Goal: Task Accomplishment & Management: Use online tool/utility

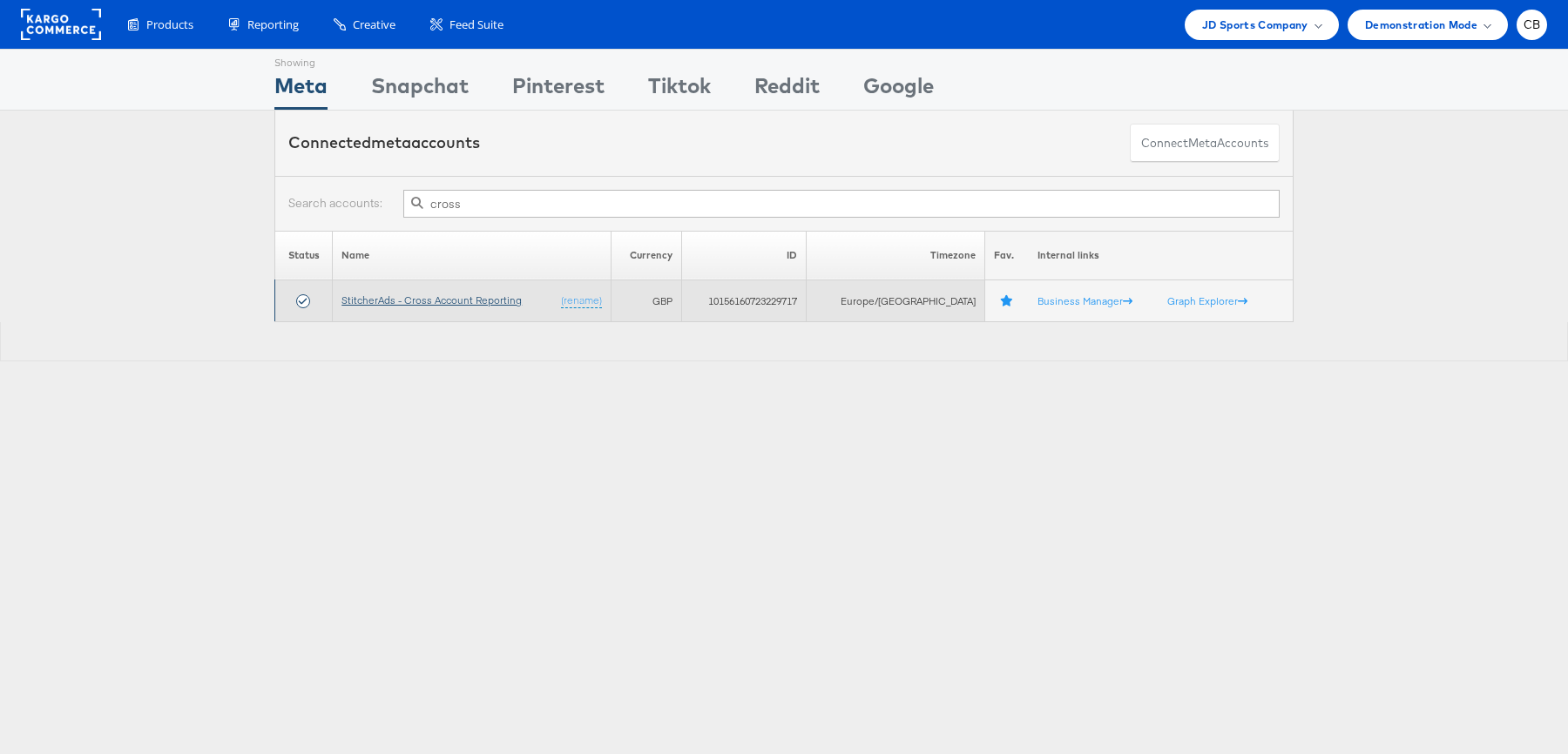
type input "cross"
click at [469, 302] on link "StitcherAds - Cross Account Reporting" at bounding box center [432, 300] width 180 height 13
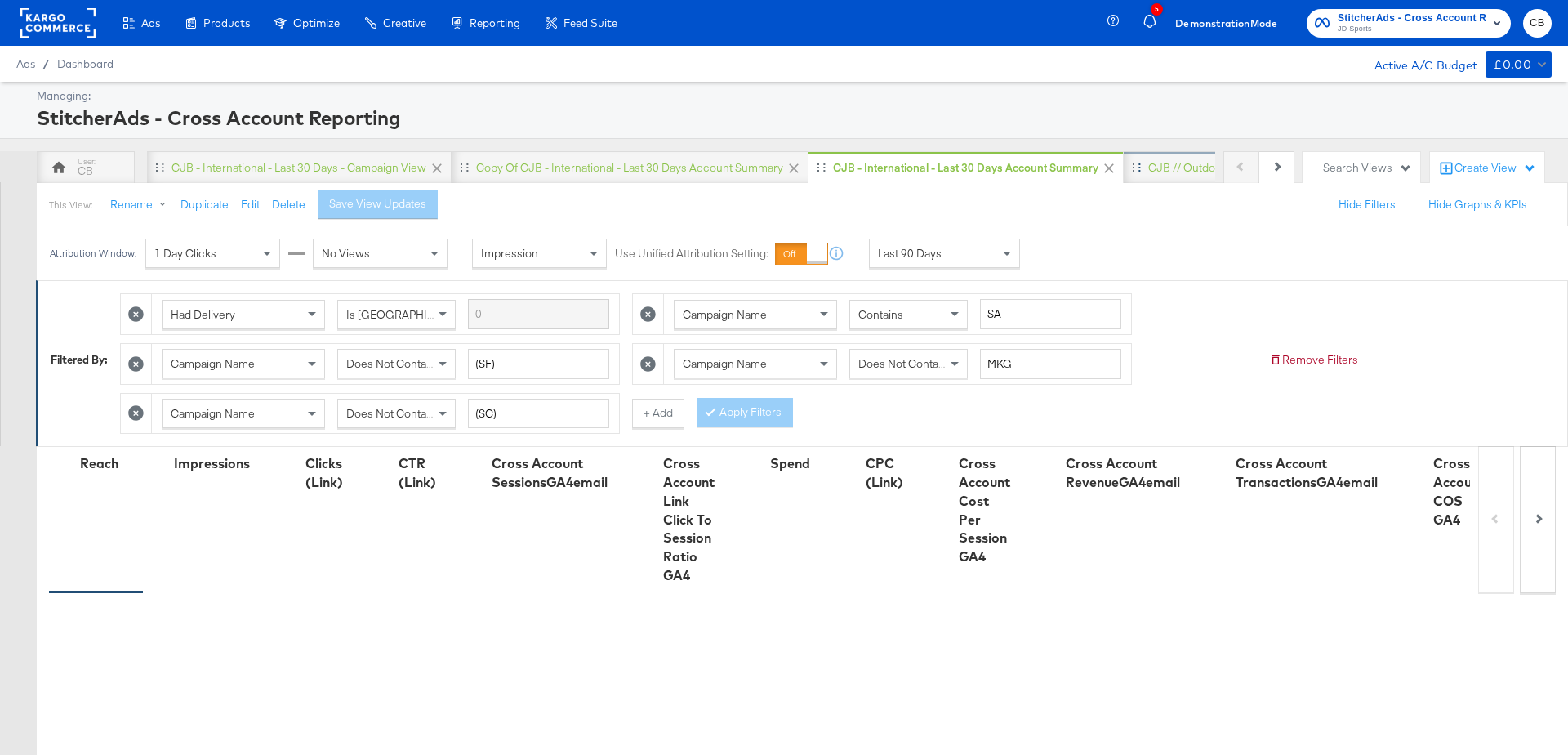
click at [1154, 172] on div "CJB // Outdoors" at bounding box center [1190, 168] width 84 height 16
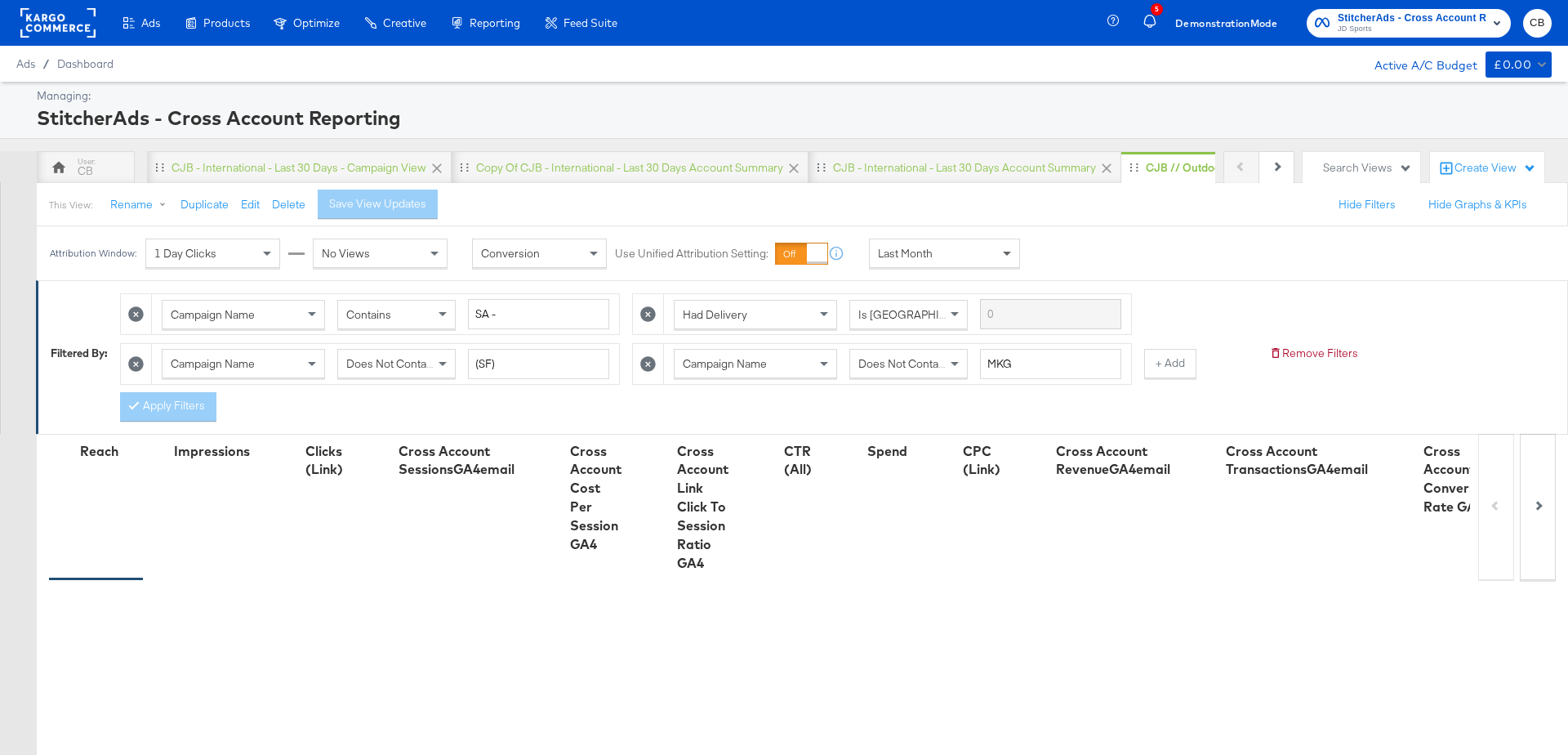
click at [1008, 252] on span at bounding box center [1006, 254] width 8 height 6
click at [1204, 268] on div "Attribution Window: 1 Day Clicks No Views Conversion Use Unified Attribution Se…" at bounding box center [784, 253] width 1568 height 54
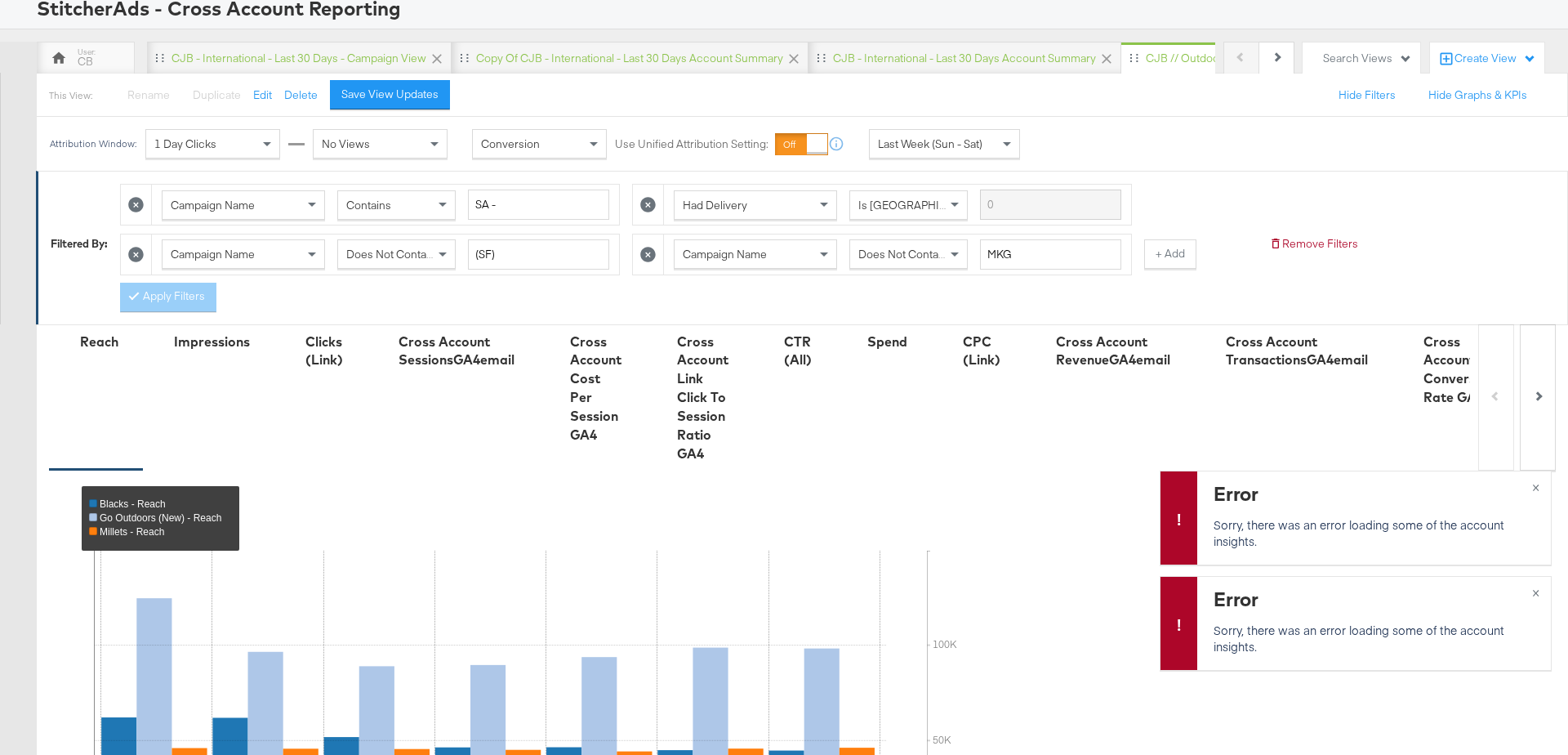
scroll to position [0, 0]
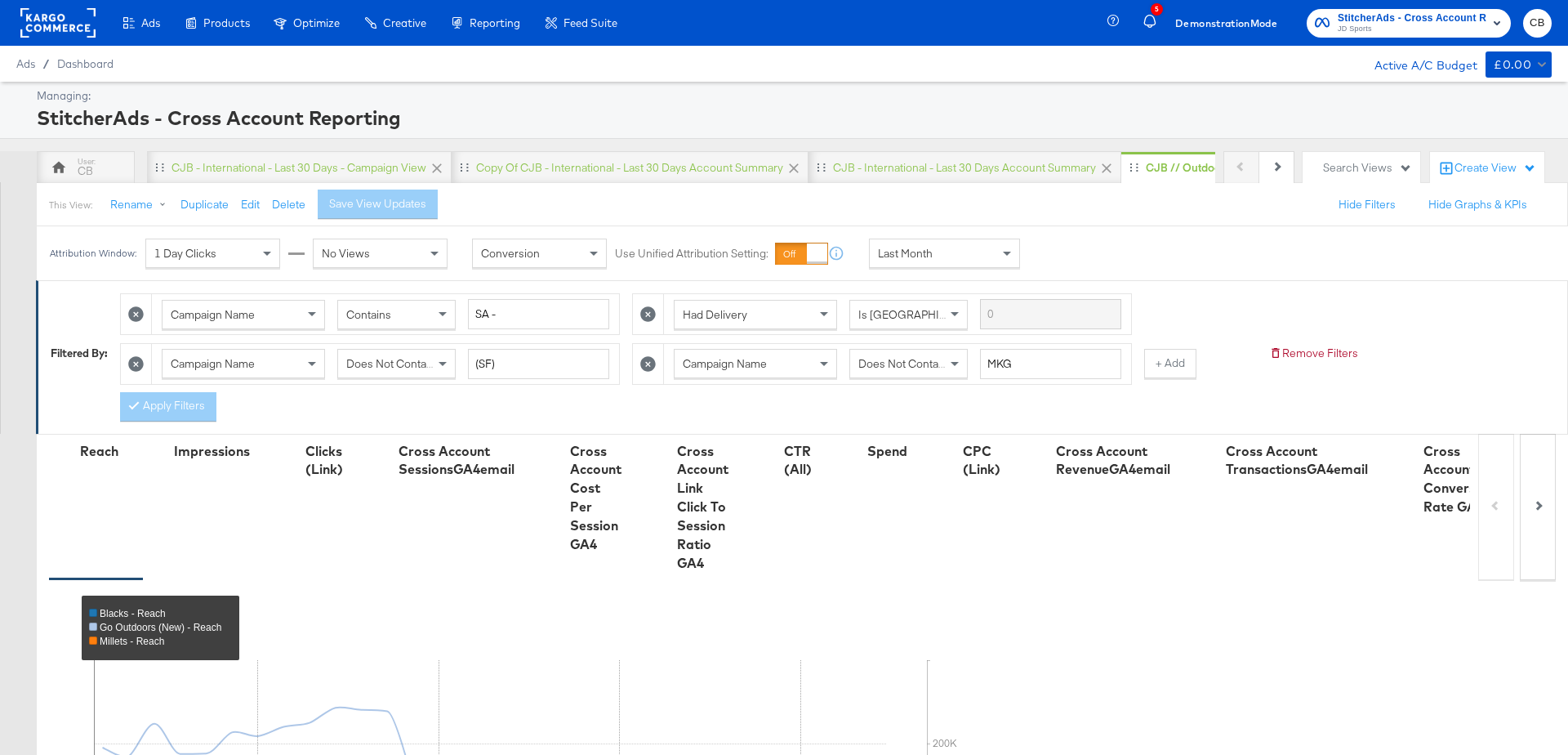
click at [993, 244] on div "Last Month" at bounding box center [945, 253] width 150 height 28
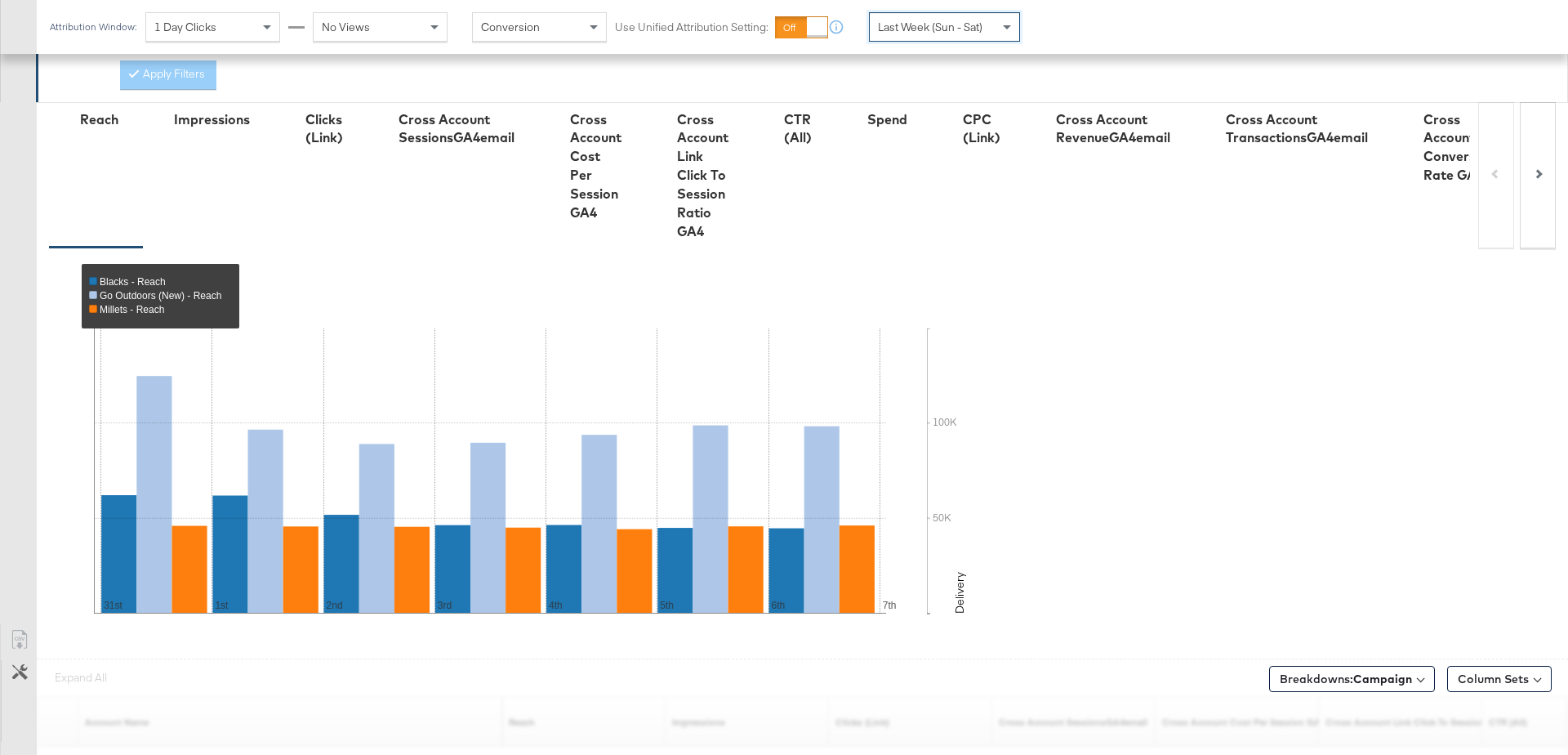
scroll to position [515, 0]
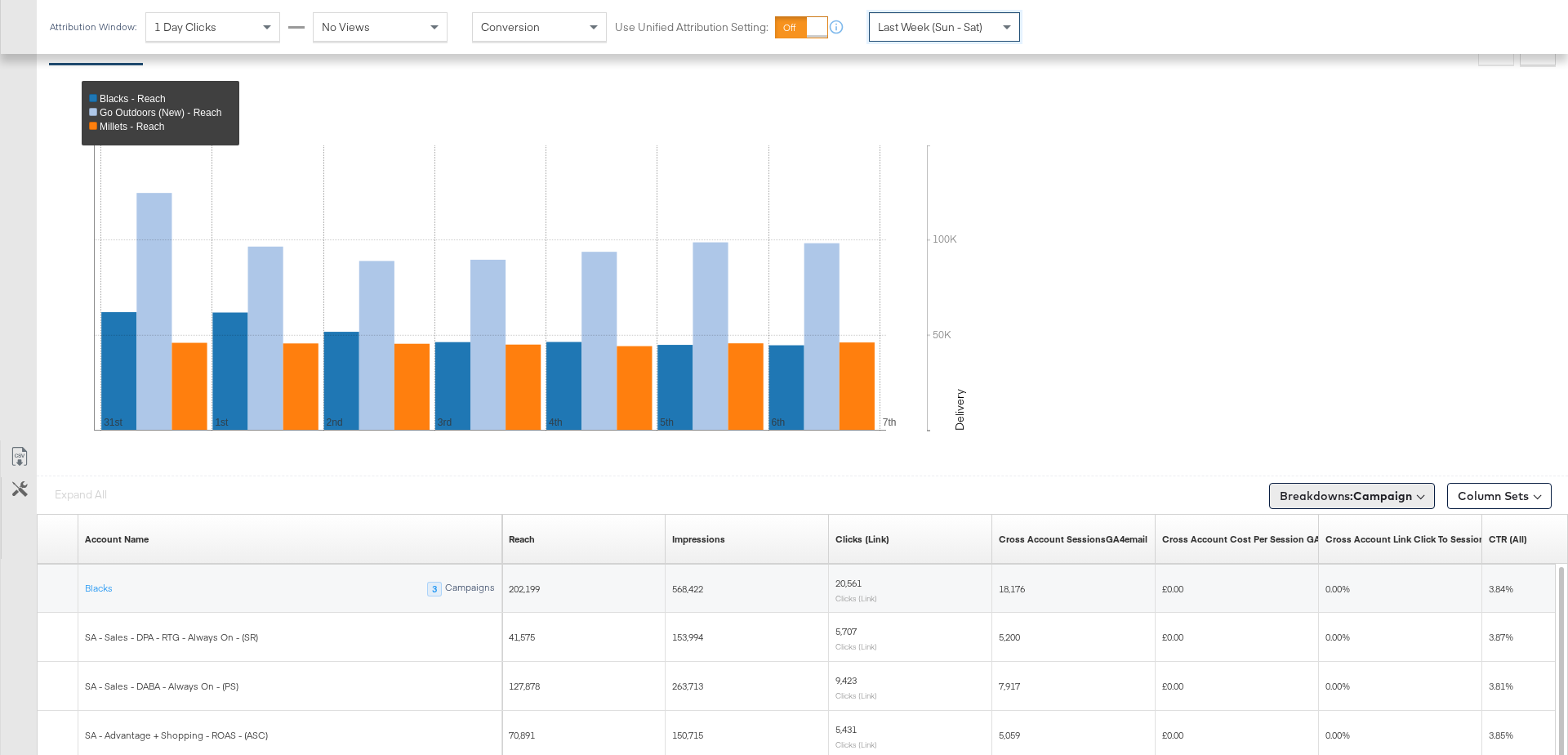
click at [1366, 493] on b "Campaign" at bounding box center [1383, 496] width 59 height 15
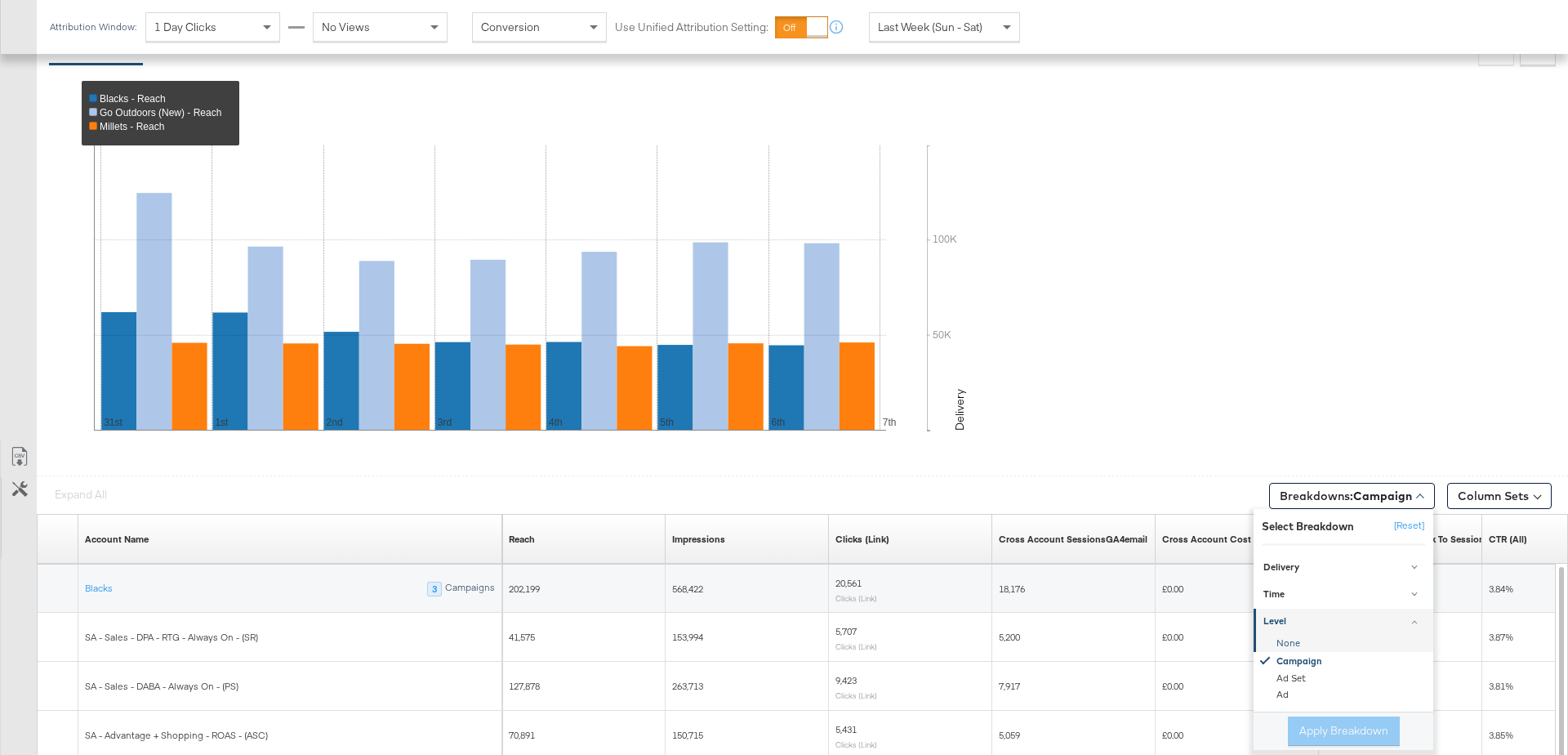
click at [1284, 637] on div "None" at bounding box center [1345, 644] width 177 height 16
click at [1315, 729] on button "Apply Breakdown" at bounding box center [1344, 732] width 112 height 29
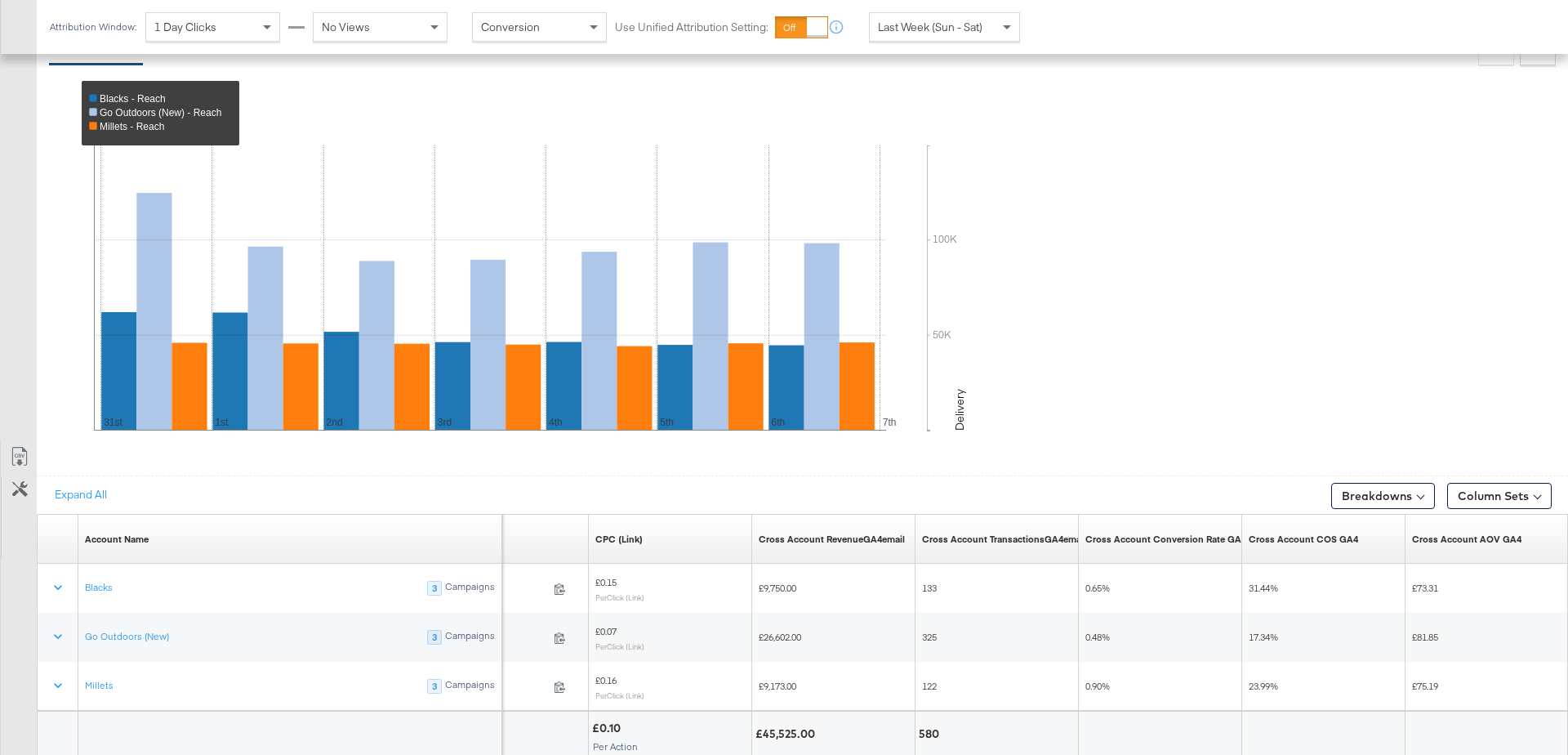
scroll to position [564, 0]
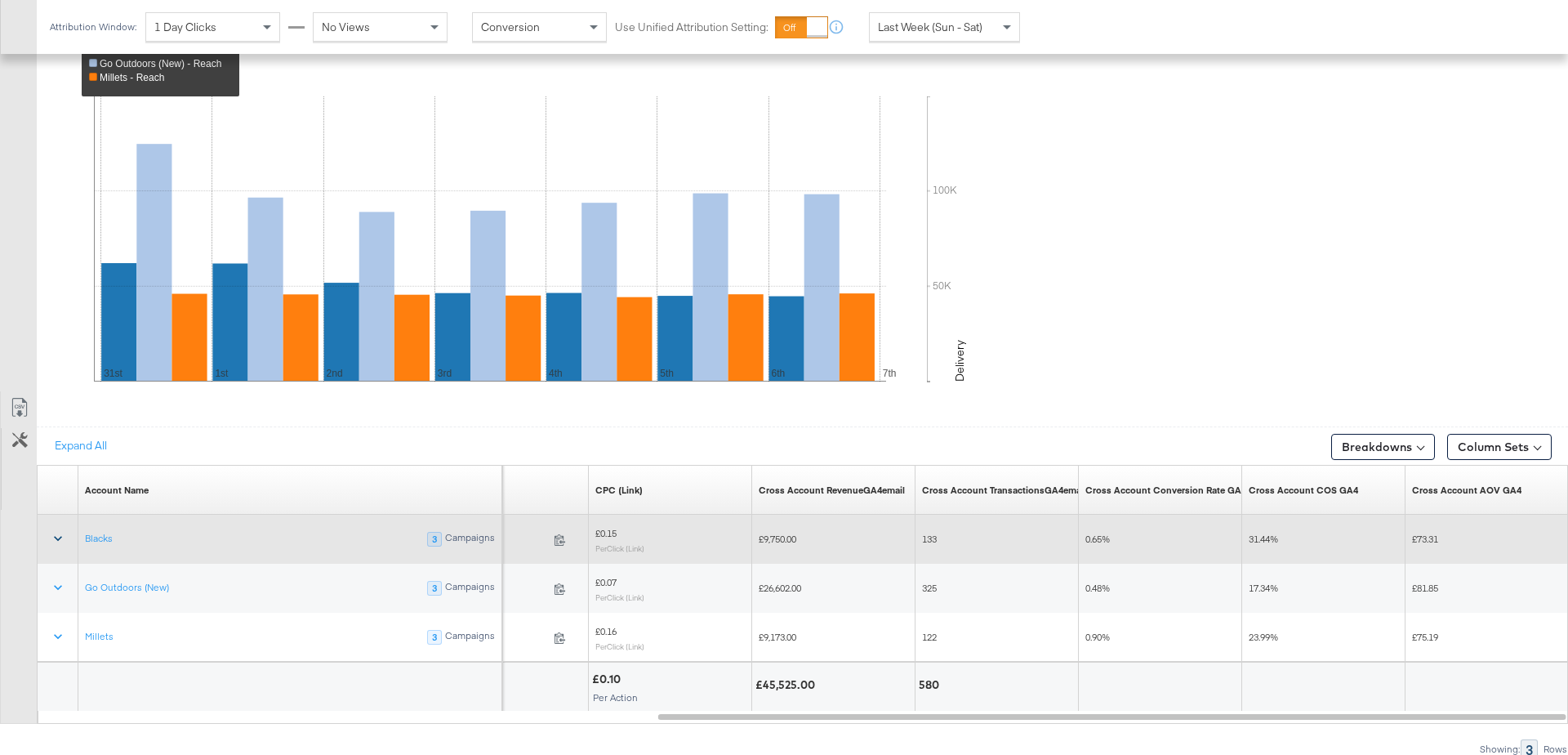
click at [50, 534] on icon at bounding box center [58, 538] width 16 height 16
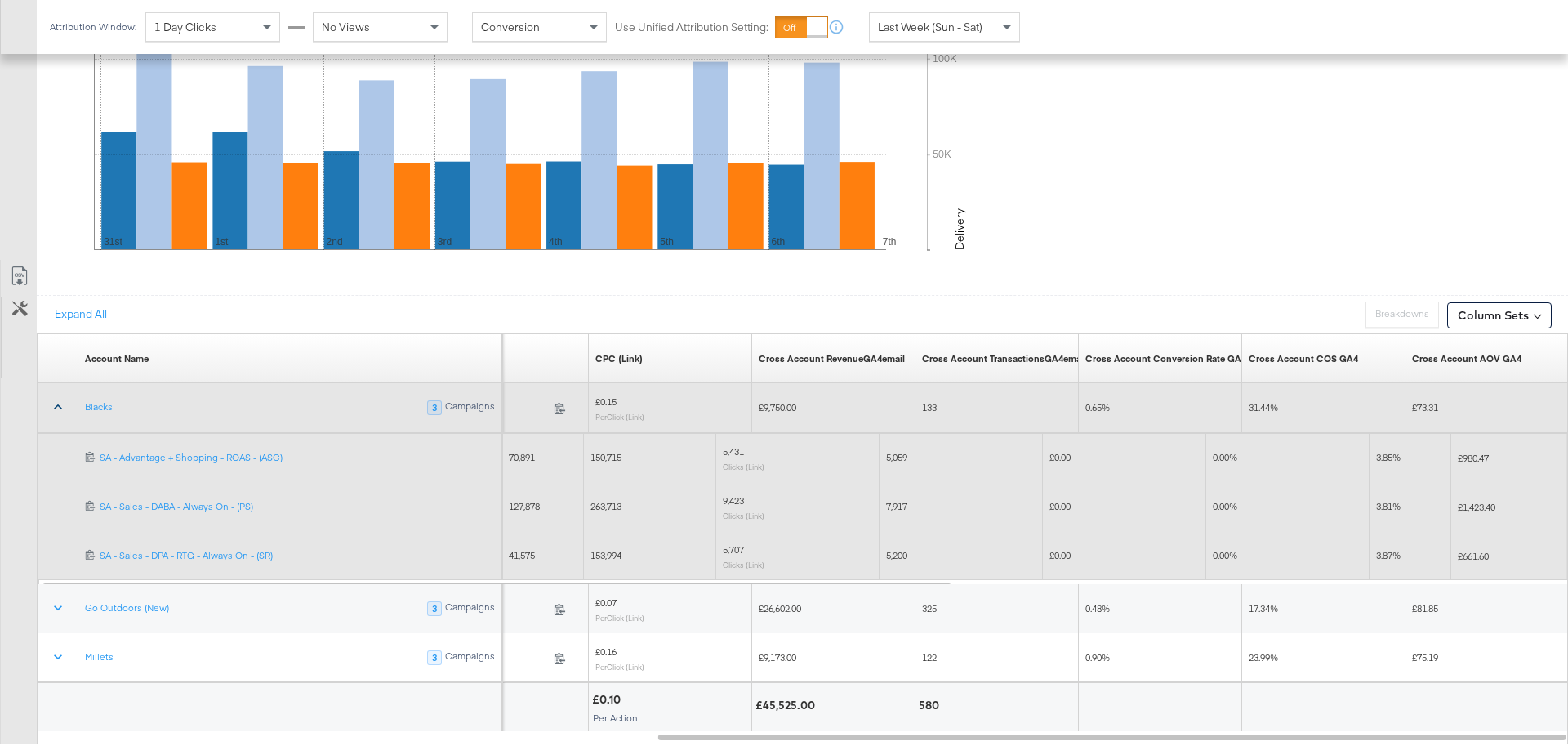
scroll to position [716, 0]
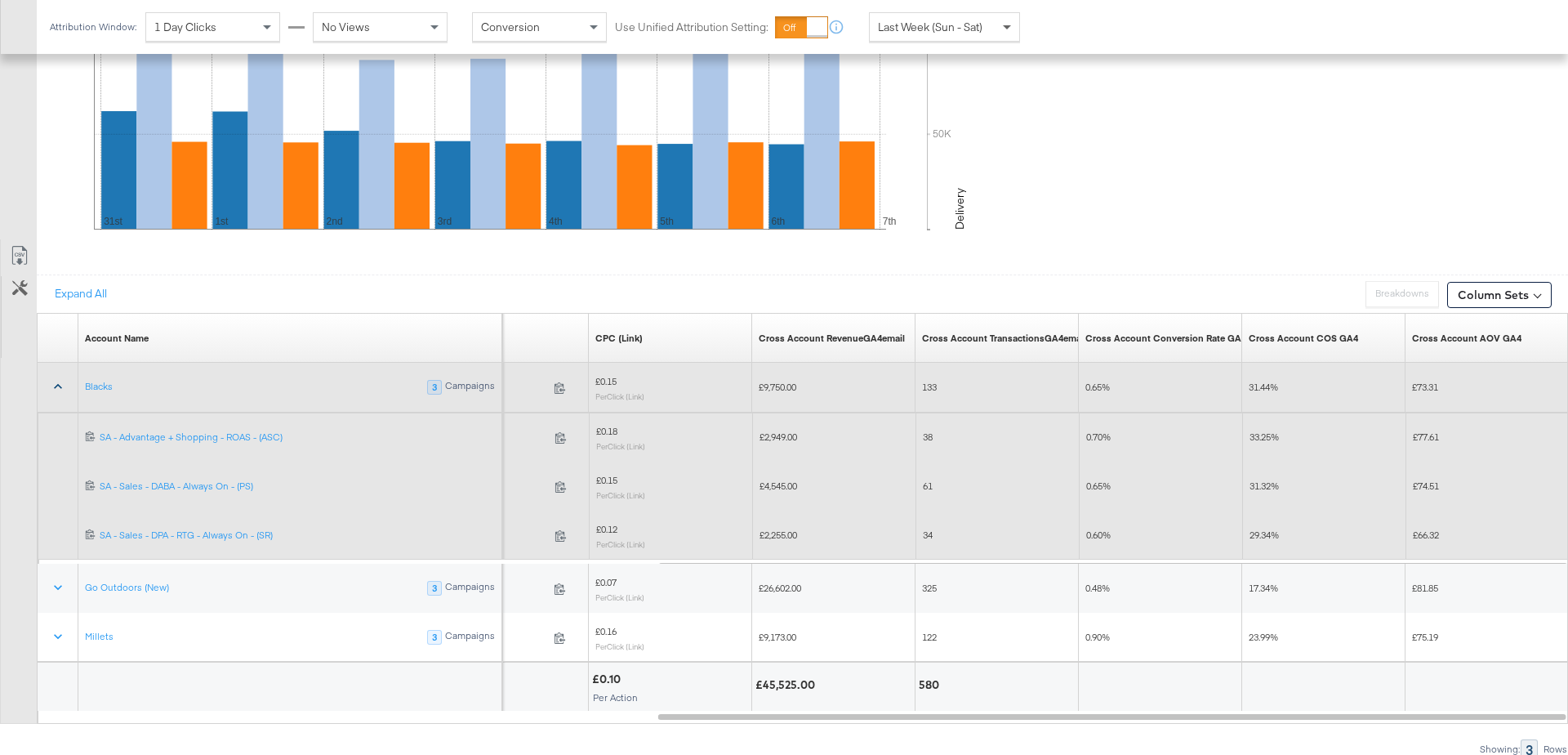
click at [1003, 35] on span at bounding box center [1010, 27] width 21 height 28
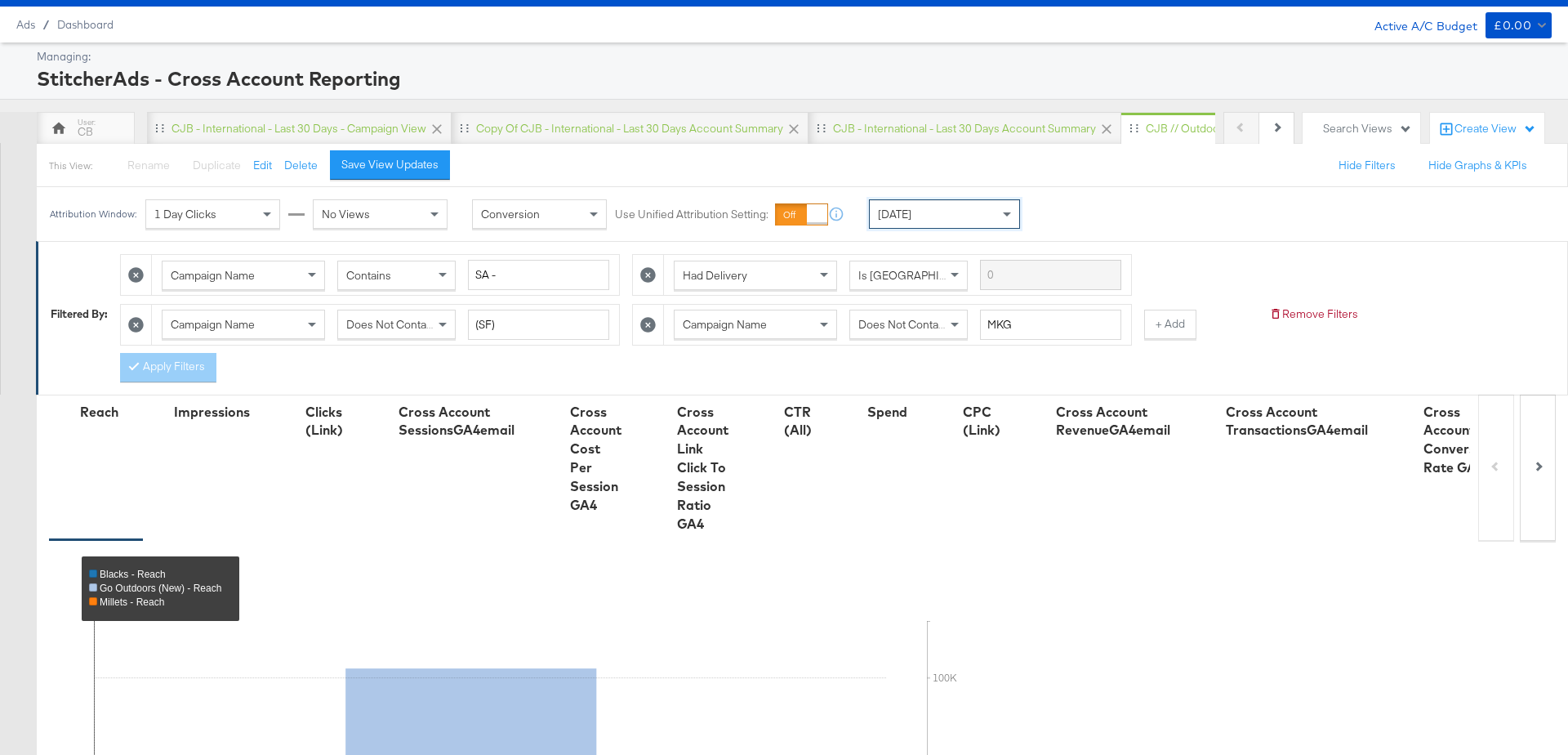
scroll to position [0, 0]
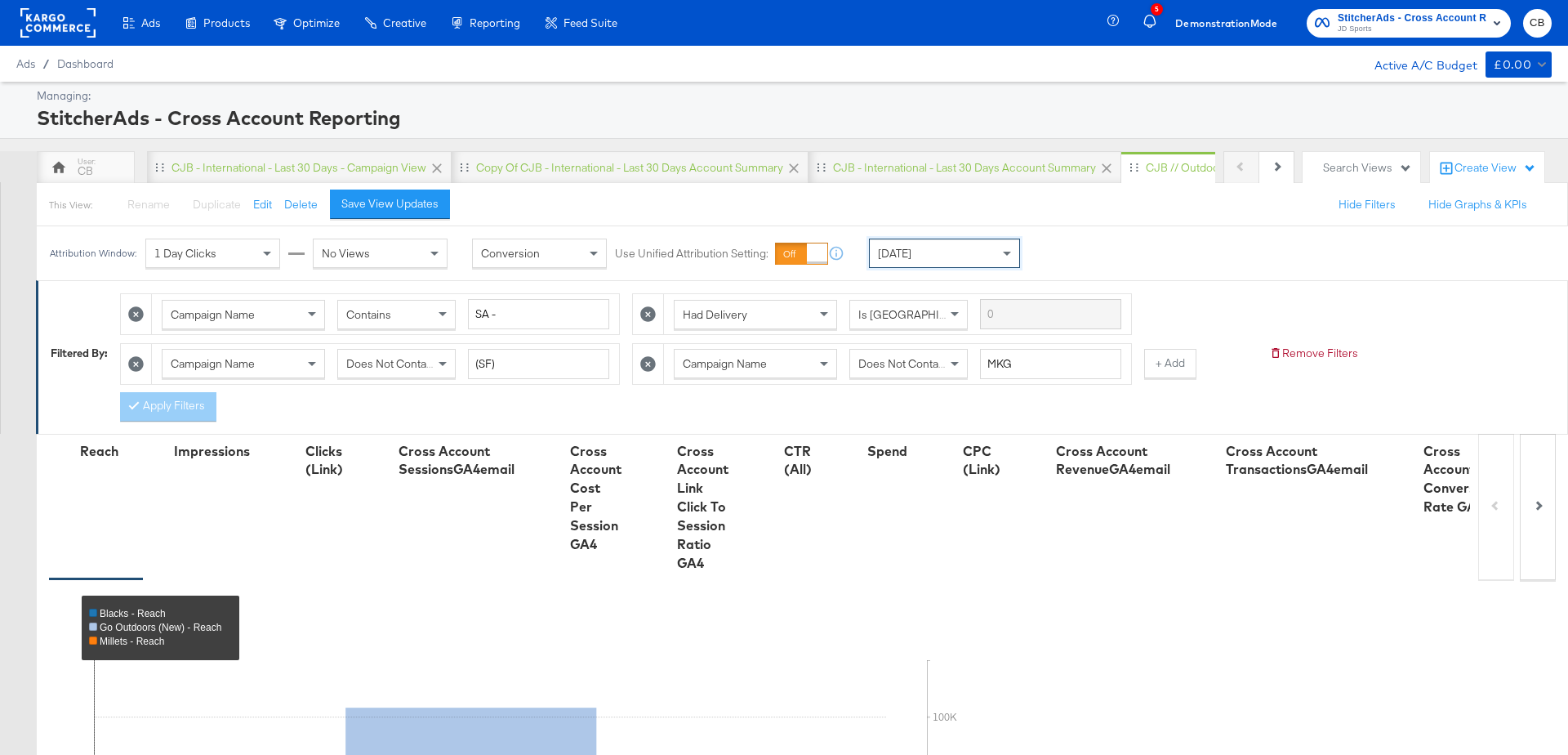
click at [73, 25] on rect at bounding box center [58, 22] width 75 height 29
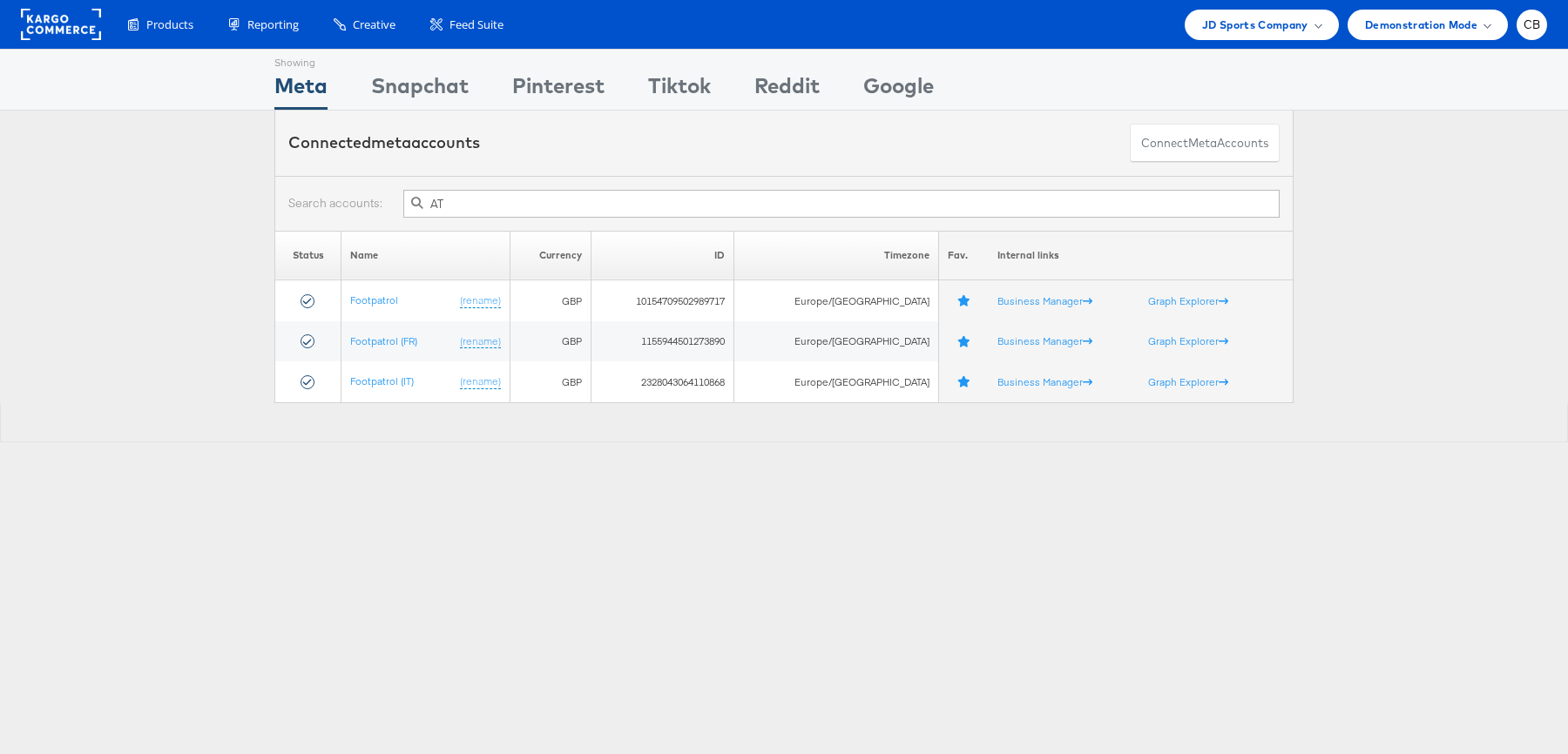
type input "AT"
